Goal: Navigation & Orientation: Find specific page/section

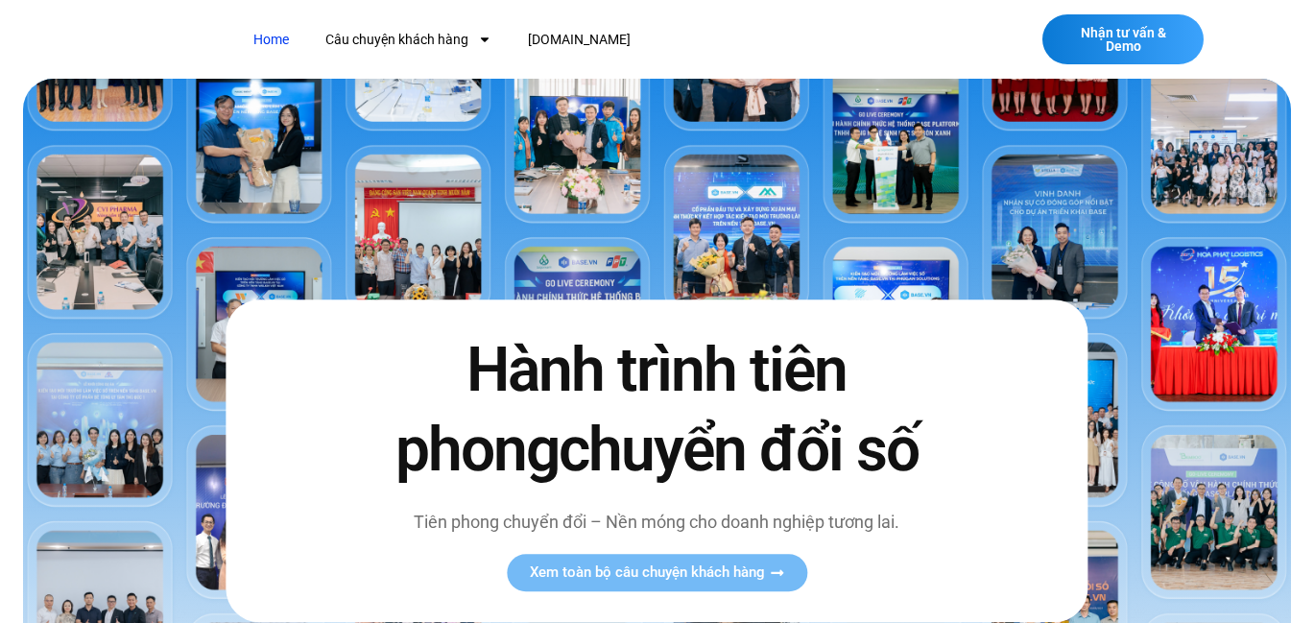
scroll to position [864, 0]
